Goal: Task Accomplishment & Management: Manage account settings

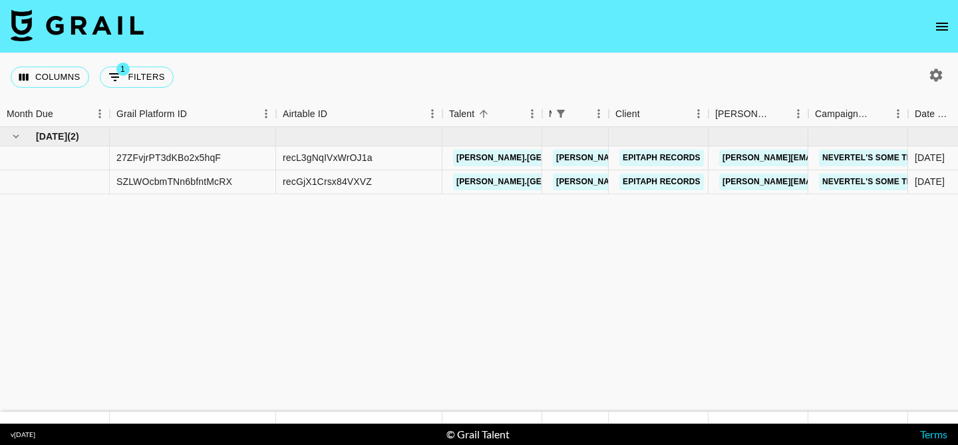
click at [944, 19] on icon "open drawer" at bounding box center [942, 27] width 16 height 16
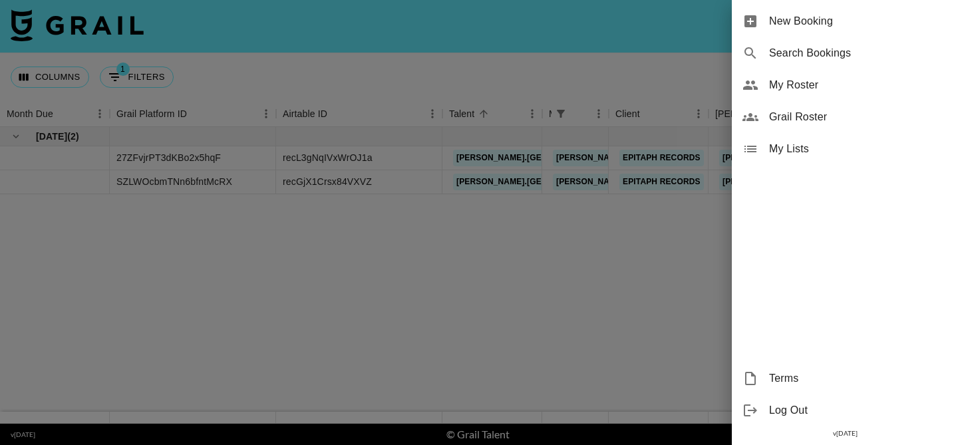
click at [838, 88] on span "My Roster" at bounding box center [858, 85] width 178 height 16
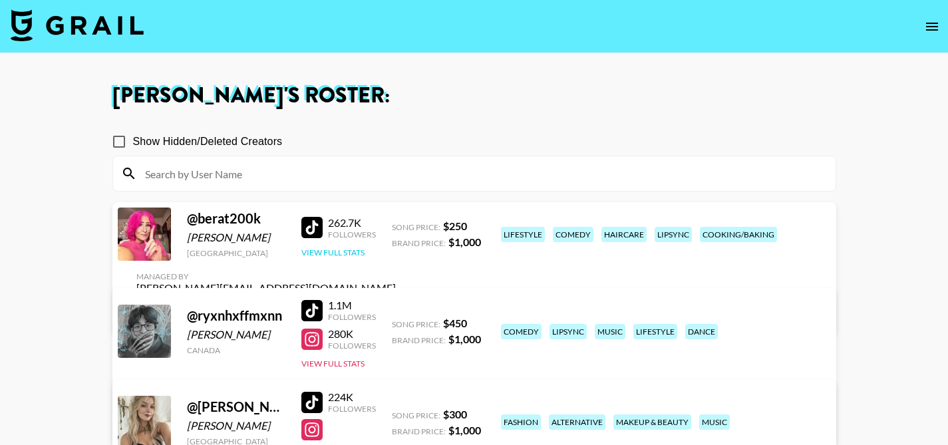
click at [327, 258] on button "View Full Stats" at bounding box center [332, 253] width 63 height 10
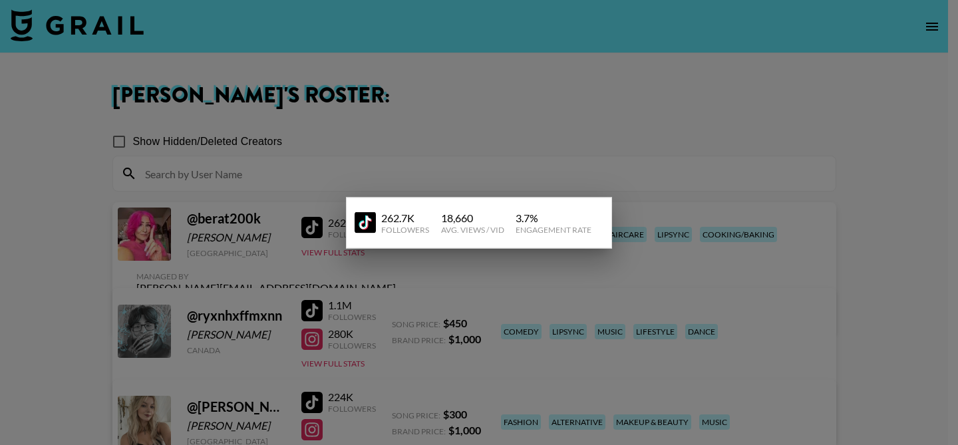
click at [367, 97] on div at bounding box center [479, 222] width 958 height 445
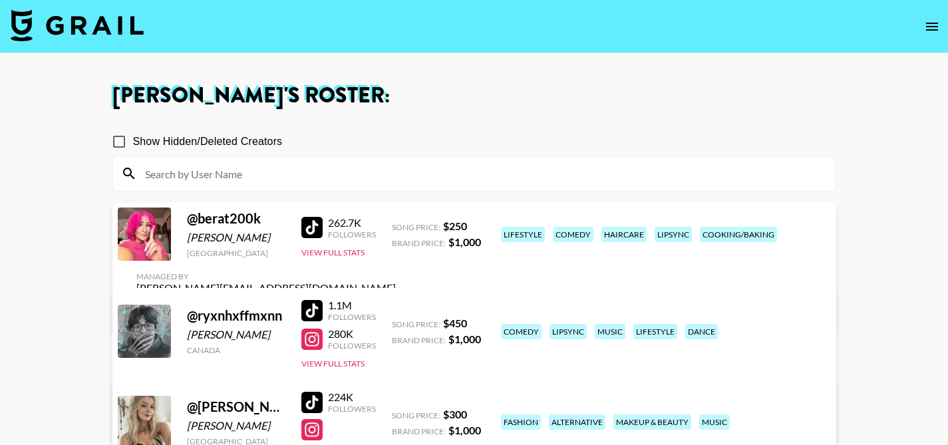
click at [396, 305] on link "View/Edit Details" at bounding box center [266, 311] width 260 height 13
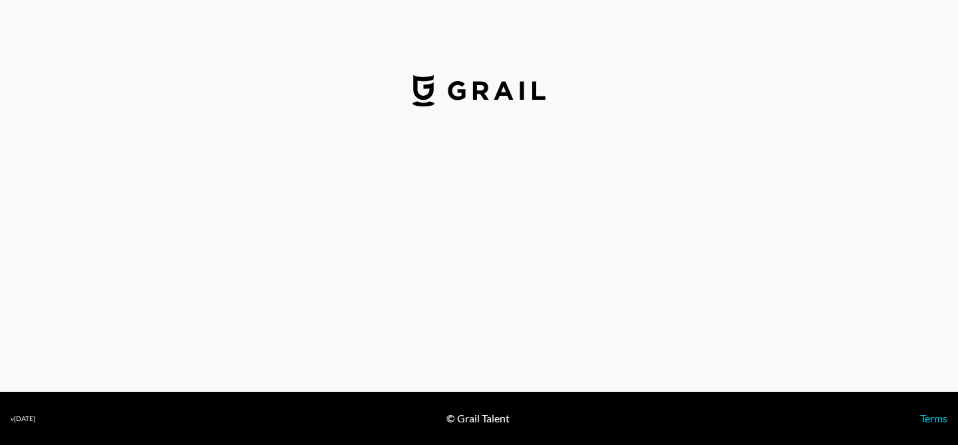
select select "USD"
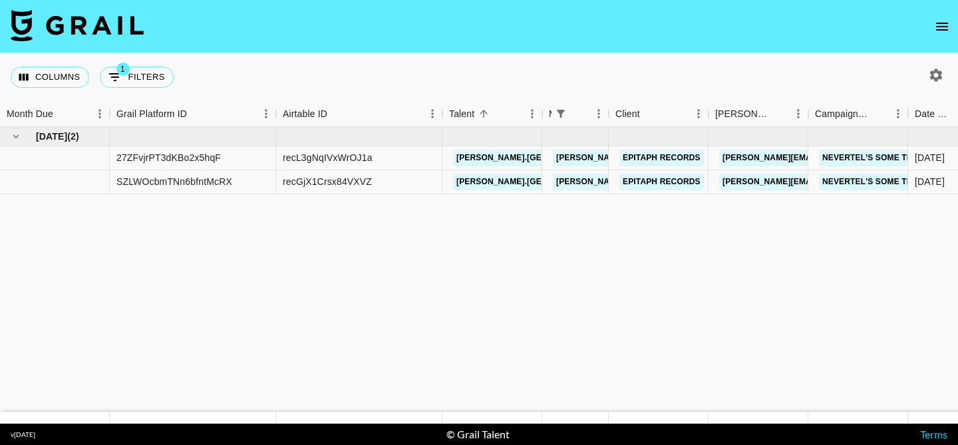
click at [935, 24] on icon "open drawer" at bounding box center [942, 27] width 16 height 16
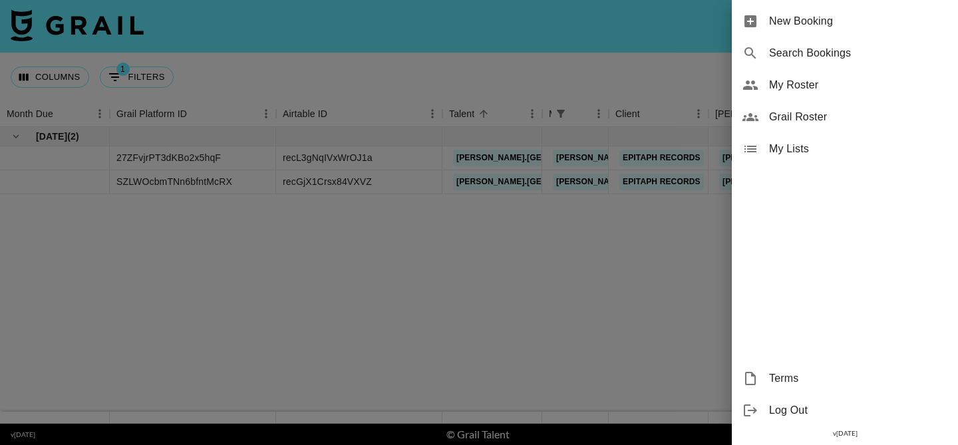
click at [813, 112] on span "Grail Roster" at bounding box center [858, 117] width 178 height 16
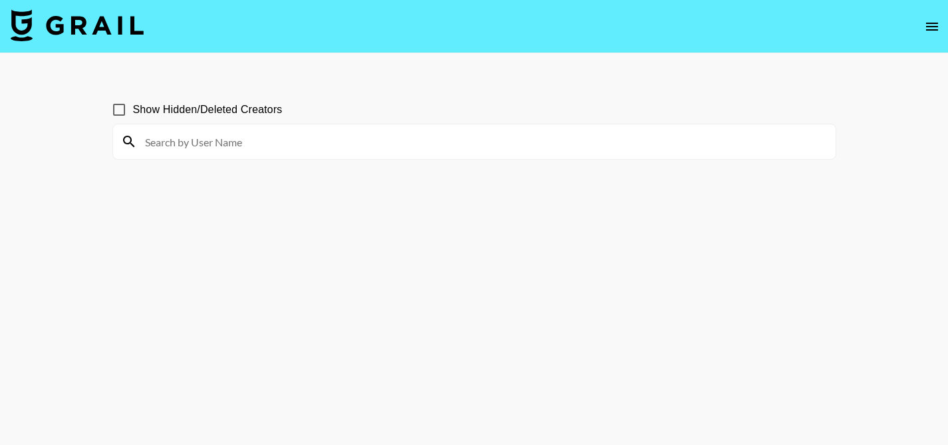
click at [230, 113] on span "Show Hidden/Deleted Creators" at bounding box center [208, 110] width 150 height 16
click at [133, 113] on input "Show Hidden/Deleted Creators" at bounding box center [119, 110] width 28 height 28
click at [122, 110] on input "Show Hidden/Deleted Creators" at bounding box center [119, 110] width 28 height 28
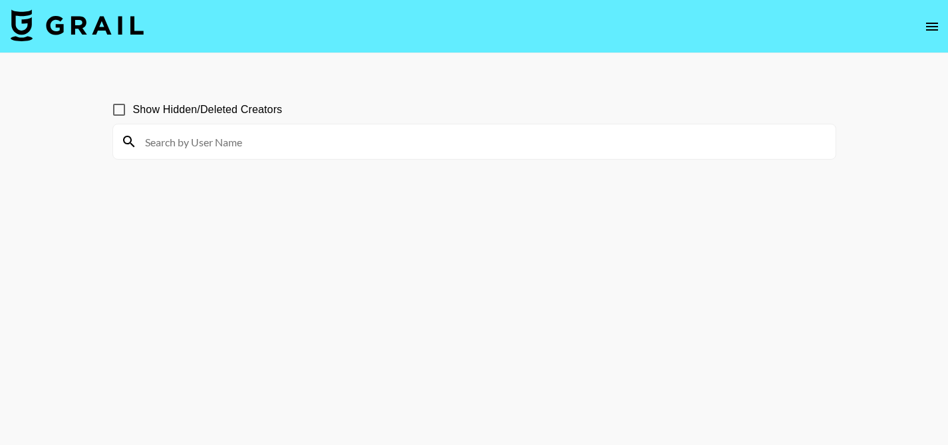
click at [169, 151] on input at bounding box center [482, 141] width 691 height 21
click at [115, 110] on input "Show Hidden/Deleted Creators" at bounding box center [119, 110] width 28 height 28
click at [174, 74] on main "Show Hidden/Deleted Creators" at bounding box center [474, 254] width 948 height 403
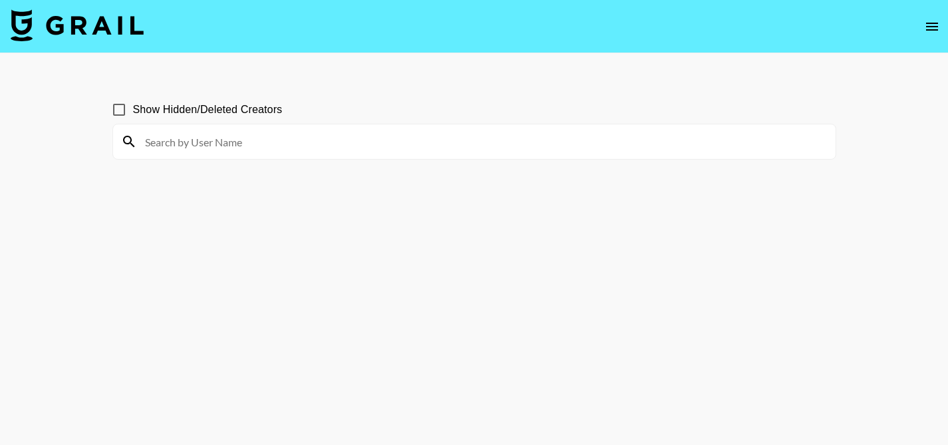
click at [116, 107] on input "Show Hidden/Deleted Creators" at bounding box center [119, 110] width 28 height 28
checkbox input "true"
click at [196, 144] on input at bounding box center [482, 141] width 691 height 21
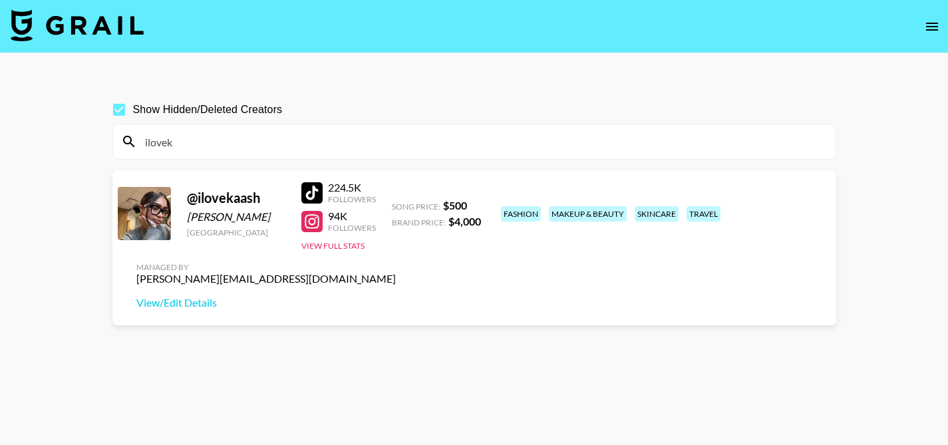
type input "ilovek"
click at [305, 193] on div at bounding box center [311, 192] width 21 height 21
